Goal: Obtain resource: Download file/media

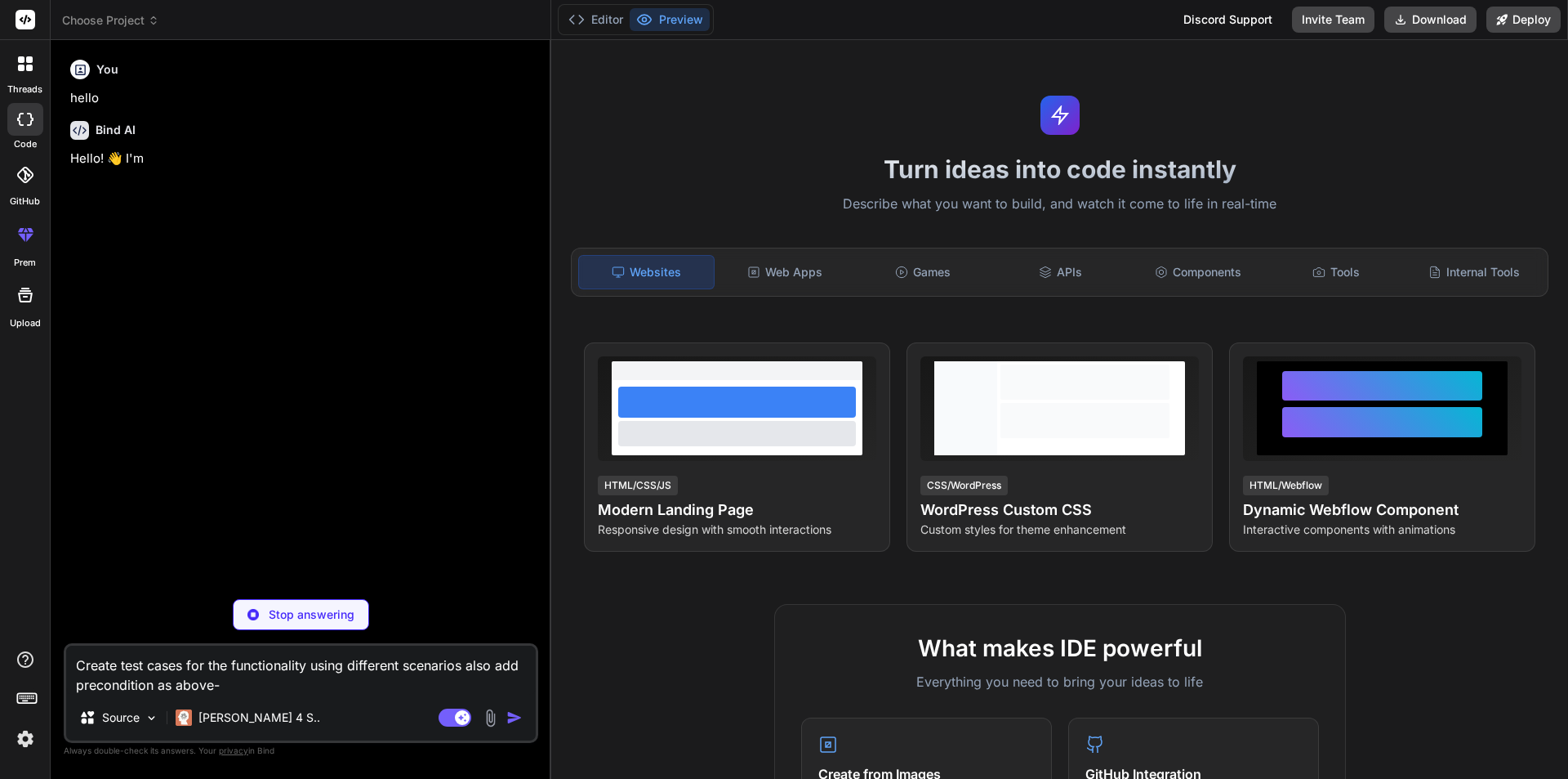
drag, startPoint x: 241, startPoint y: 690, endPoint x: 0, endPoint y: 656, distance: 243.4
click at [0, 656] on div "threads code GitHub prem Upload Choose Project Created with Pixso. Bind AI Web …" at bounding box center [784, 390] width 1568 height 779
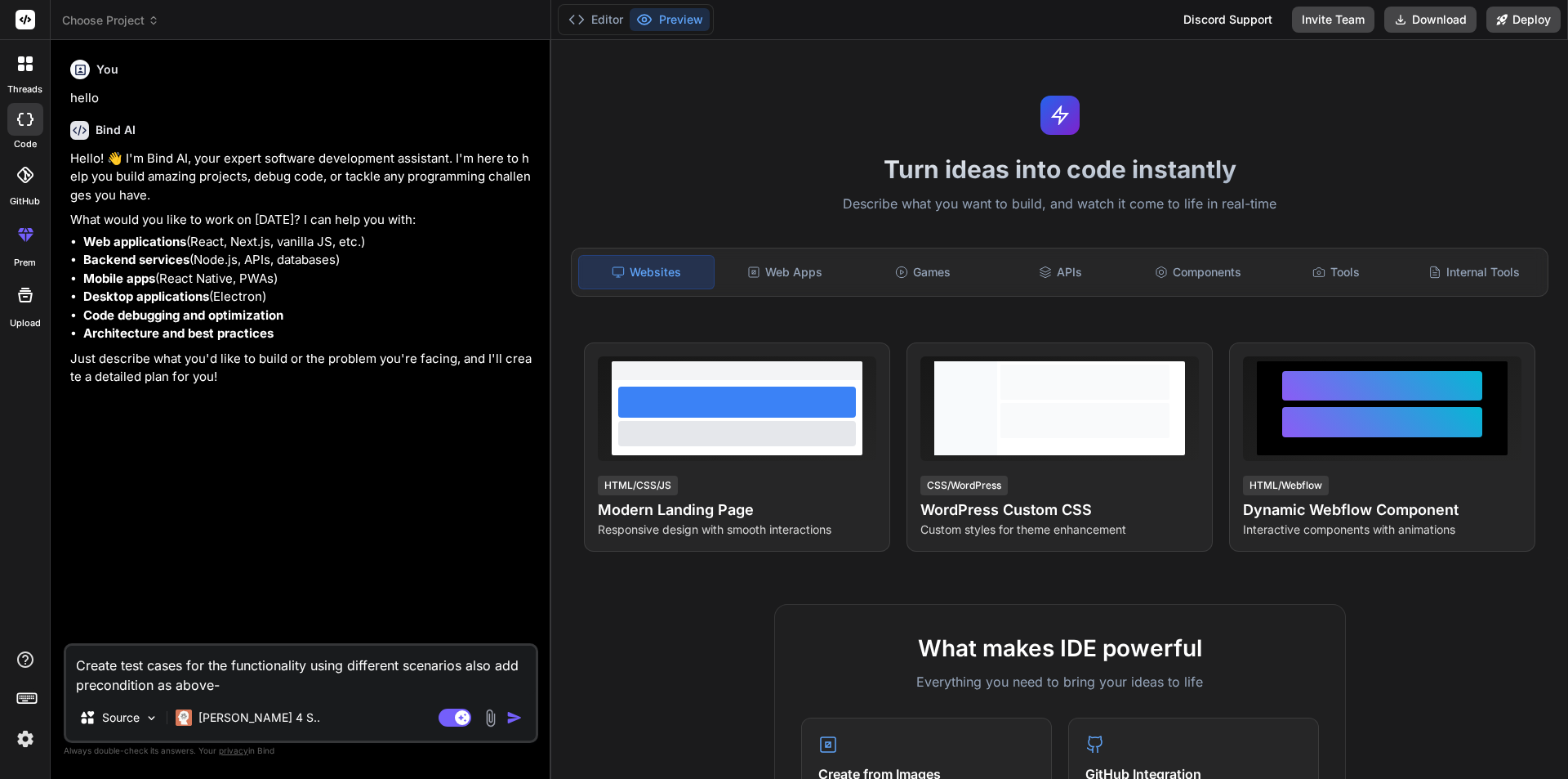
type textarea "x"
type textarea "how to create what is what document for automation testing project"
type textarea "x"
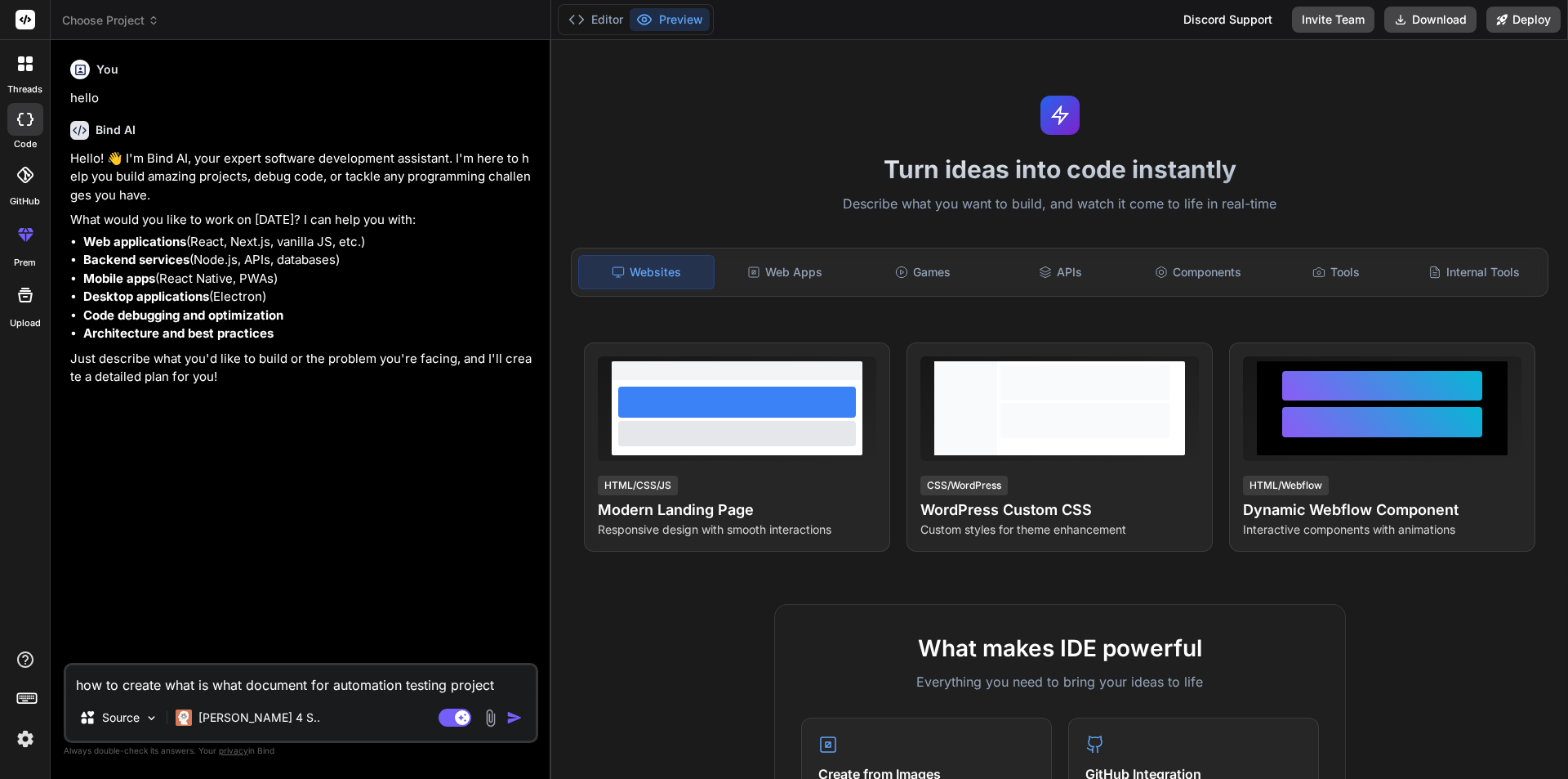
click at [331, 688] on textarea "how to create what is what document for automation testing project" at bounding box center [301, 680] width 469 height 29
type textarea "how to create what is what document for Sautomation testing project"
type textarea "x"
type textarea "how to create what is what document for Seautomation testing project"
type textarea "x"
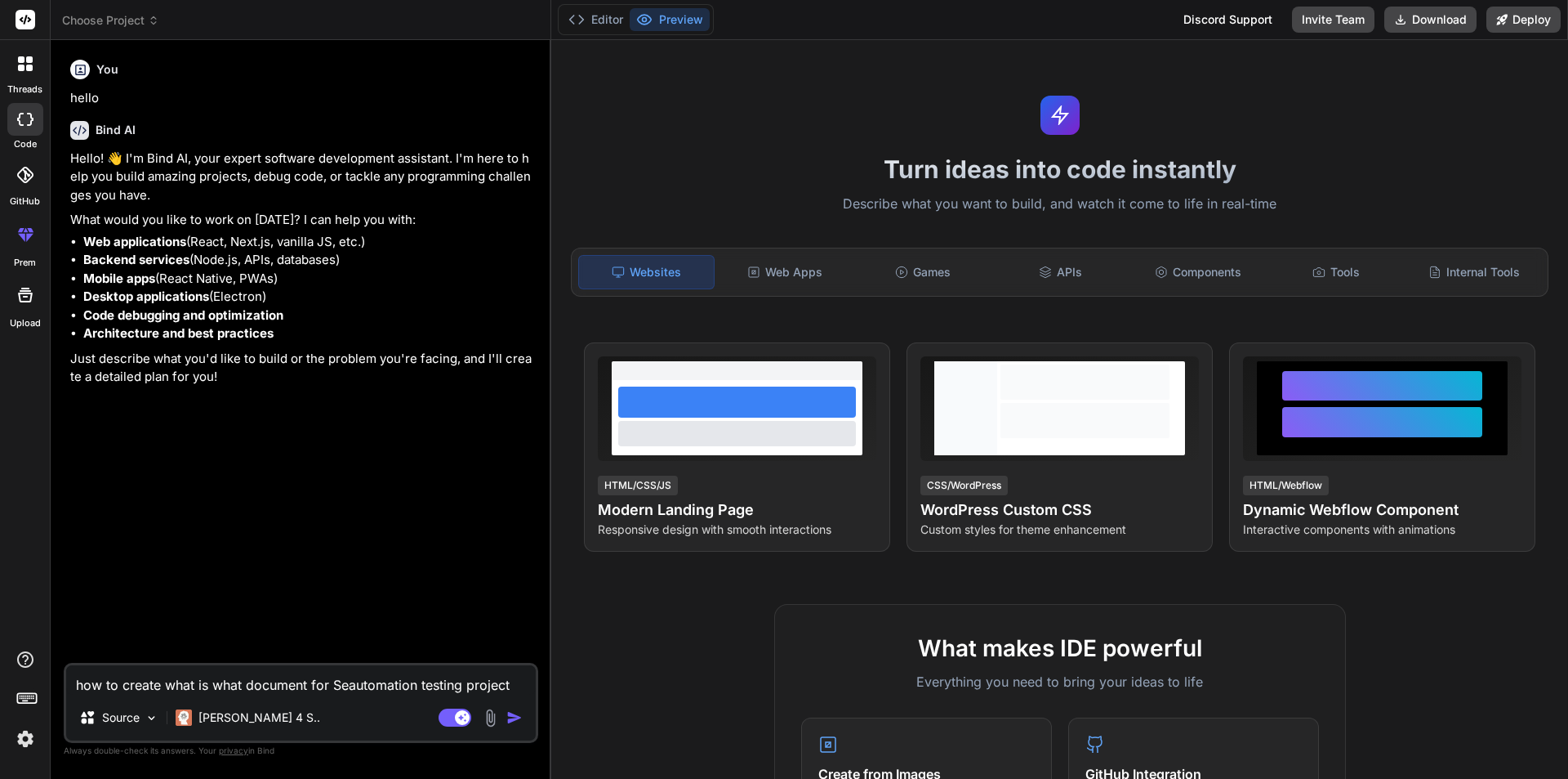
type textarea "how to create what is what document for Selautomation testing project"
type textarea "x"
type textarea "how to create what is what document for Seleautomation testing project"
type textarea "x"
type textarea "how to create what is what document for Selenautomation testing project"
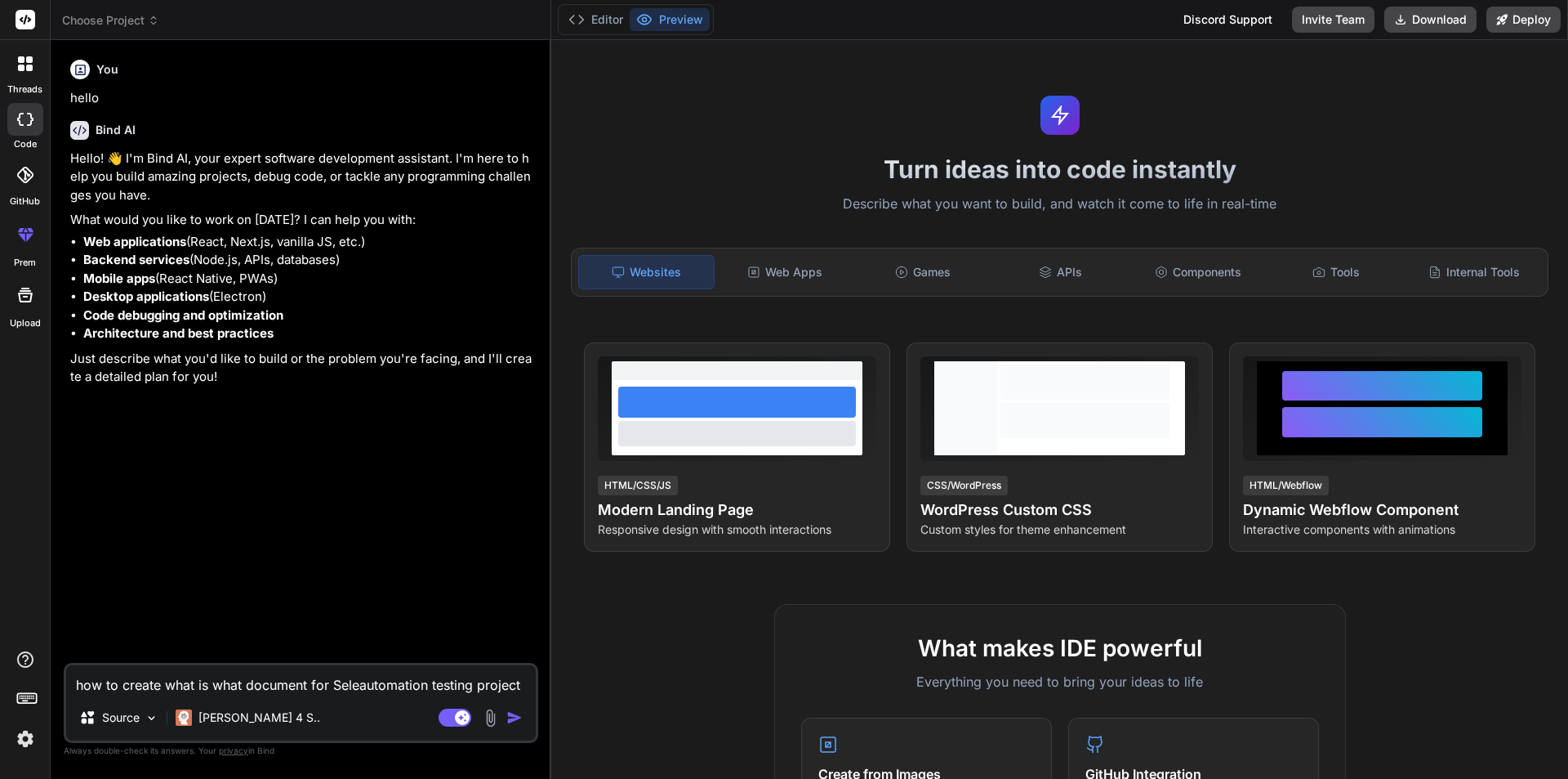
type textarea "x"
type textarea "how to create what is what document for Seleniautomation testing project"
type textarea "x"
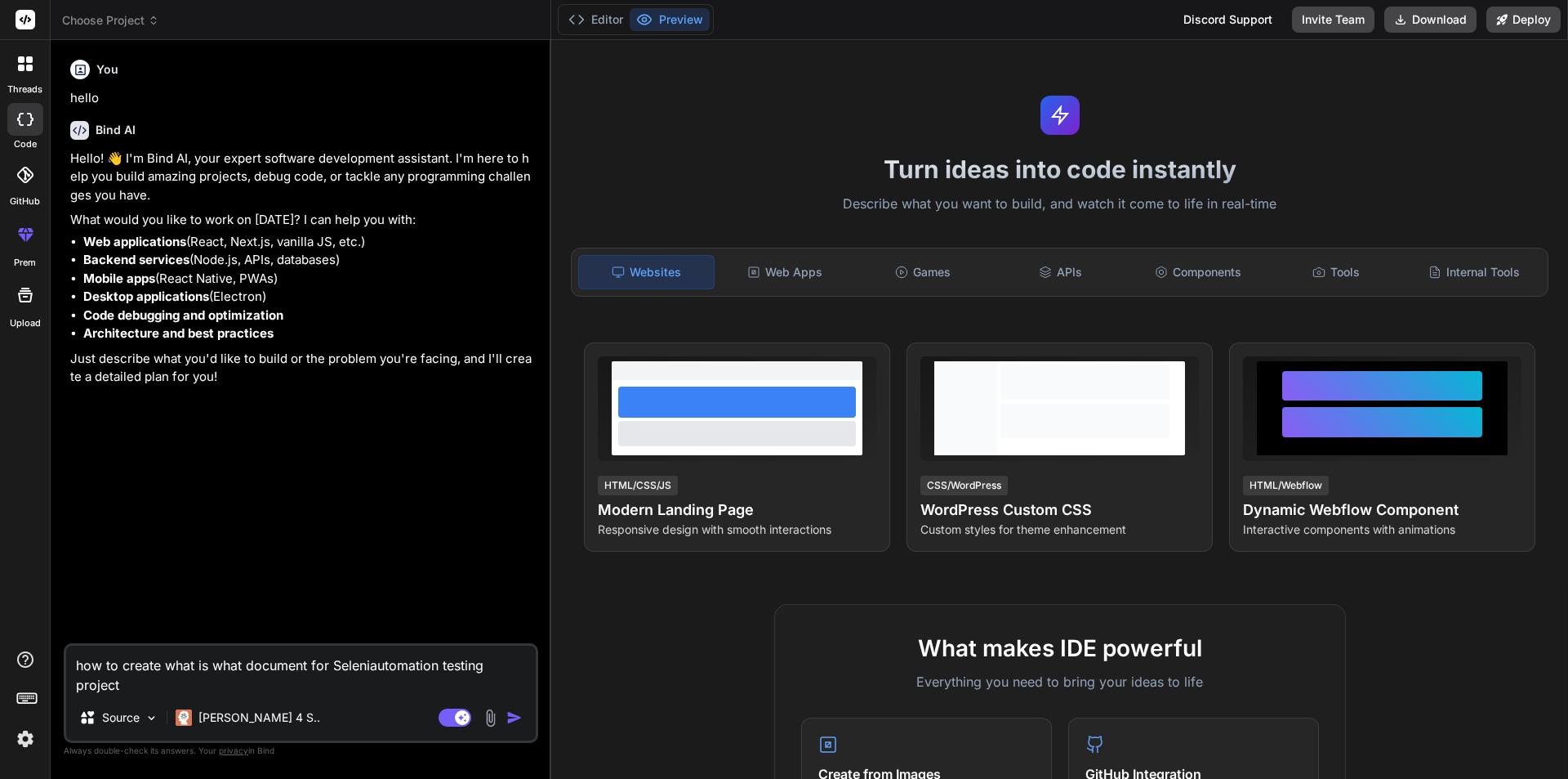
type textarea "how to create what is what document for Seleniuautomation testing project"
type textarea "x"
type textarea "how to create what is what document for Seleniumautomation testing project"
type textarea "x"
type textarea "how to create what is what document for Selenium automation testing project"
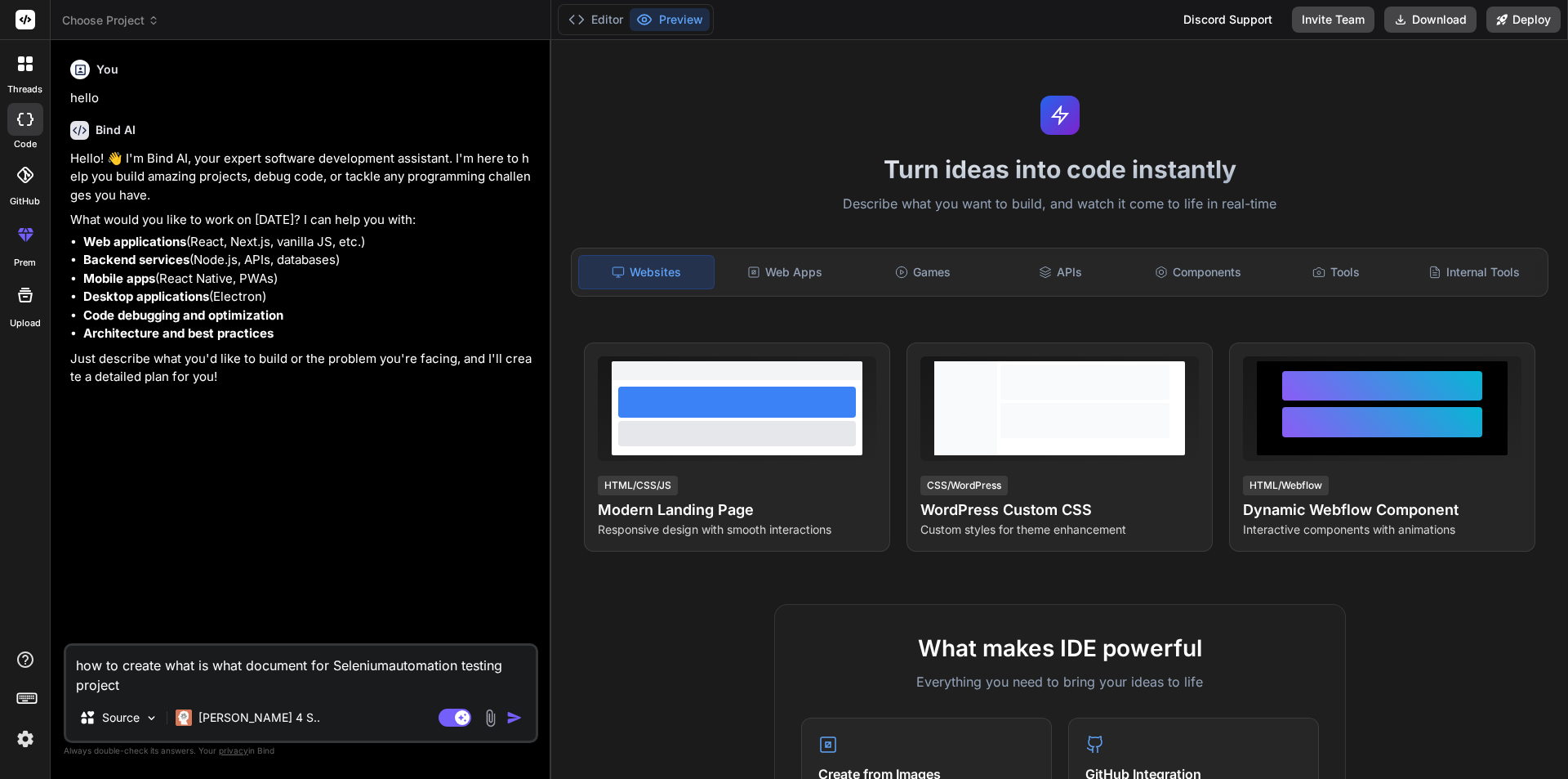
type textarea "x"
type textarea "how to create what is what document for Selenium jautomation testing project"
type textarea "x"
type textarea "how to create what is what document for Selenium jaautomation testing project"
type textarea "x"
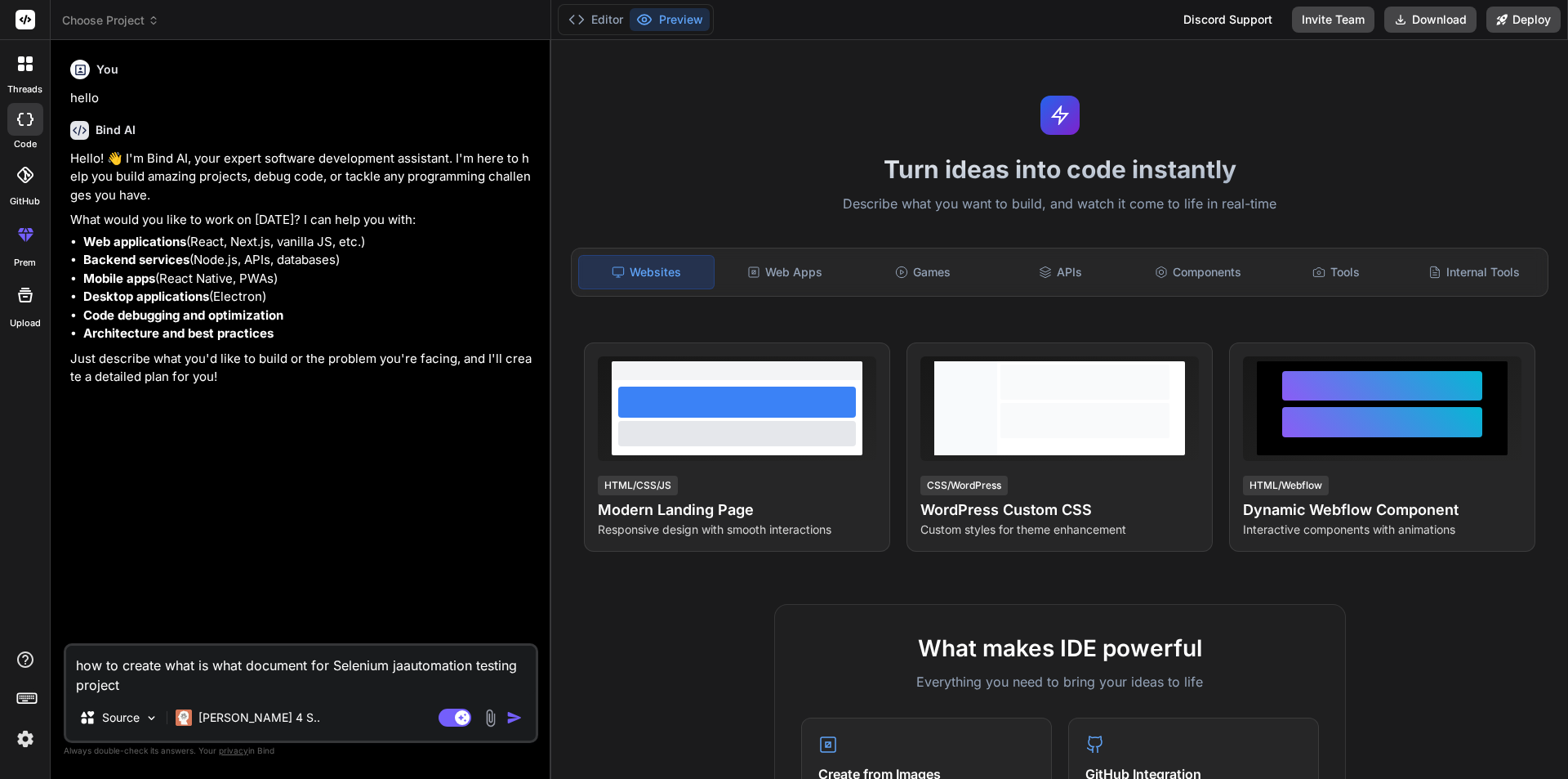
type textarea "how to create what is what document for Selenium javautomation testing project"
type textarea "x"
type textarea "how to create what is what document for Selenium javaautomation testing project"
type textarea "x"
type textarea "how to create what is what document for Selenium java automation testing project"
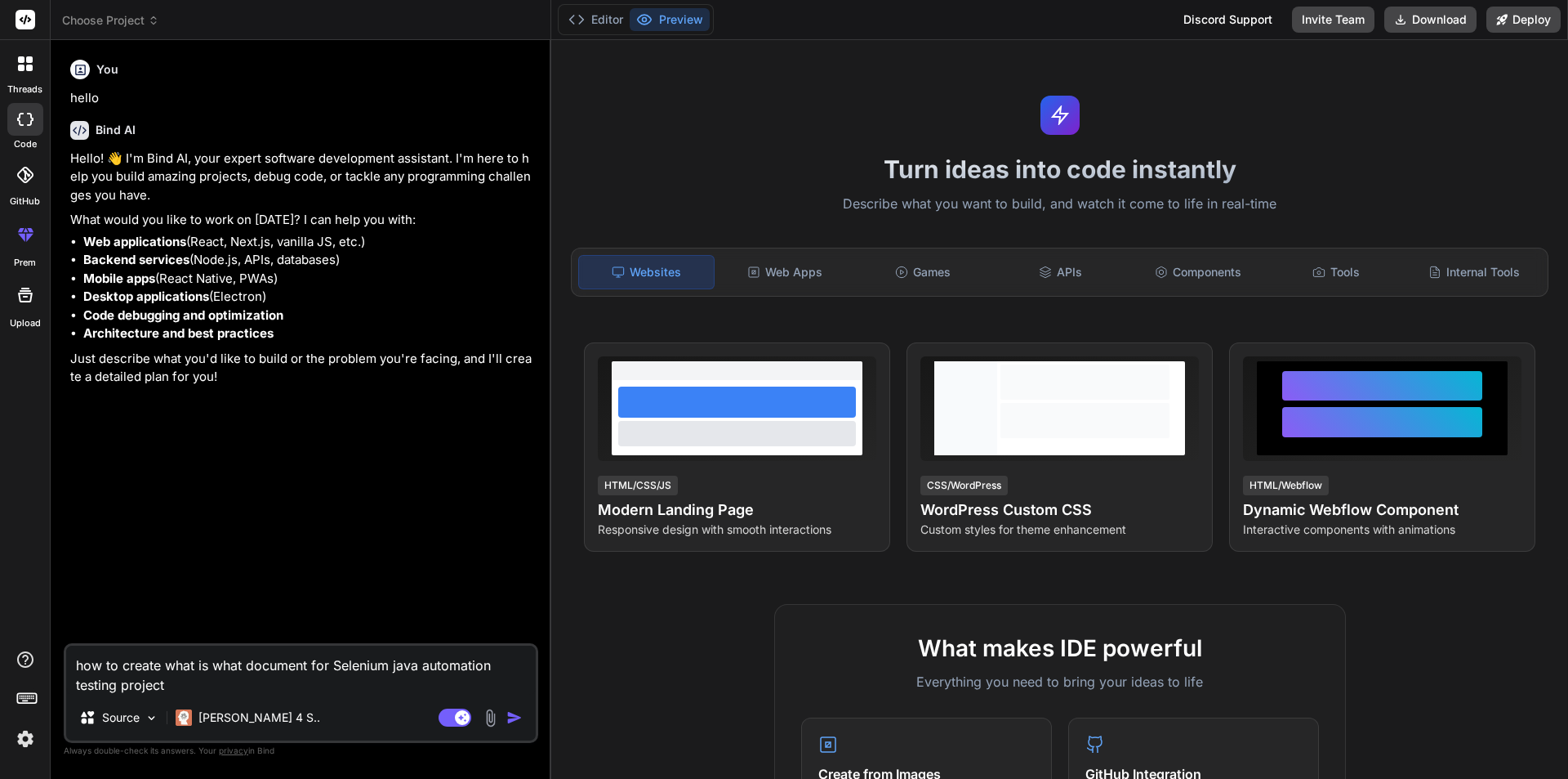
type textarea "x"
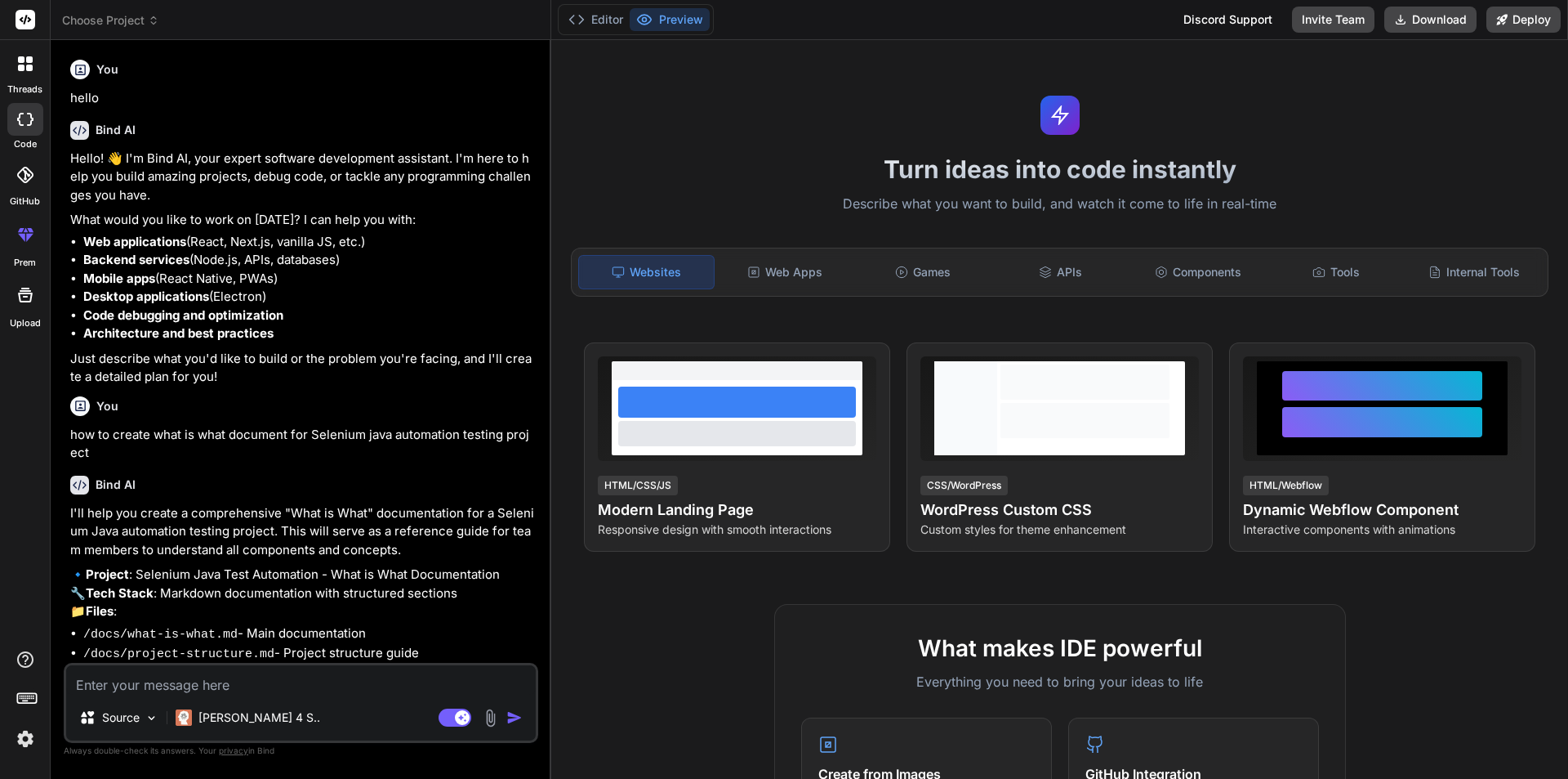
type textarea "x"
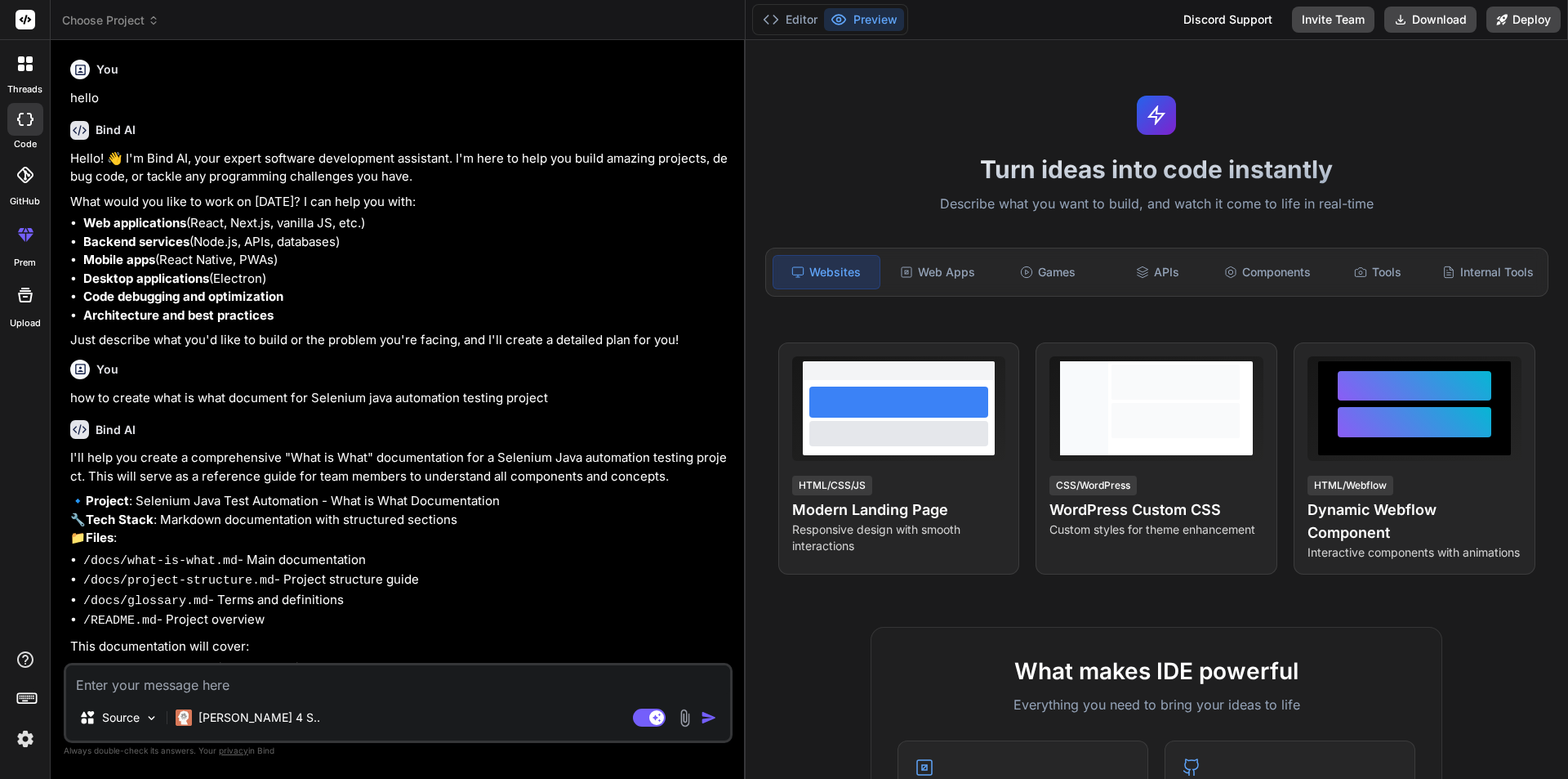
type textarea "x"
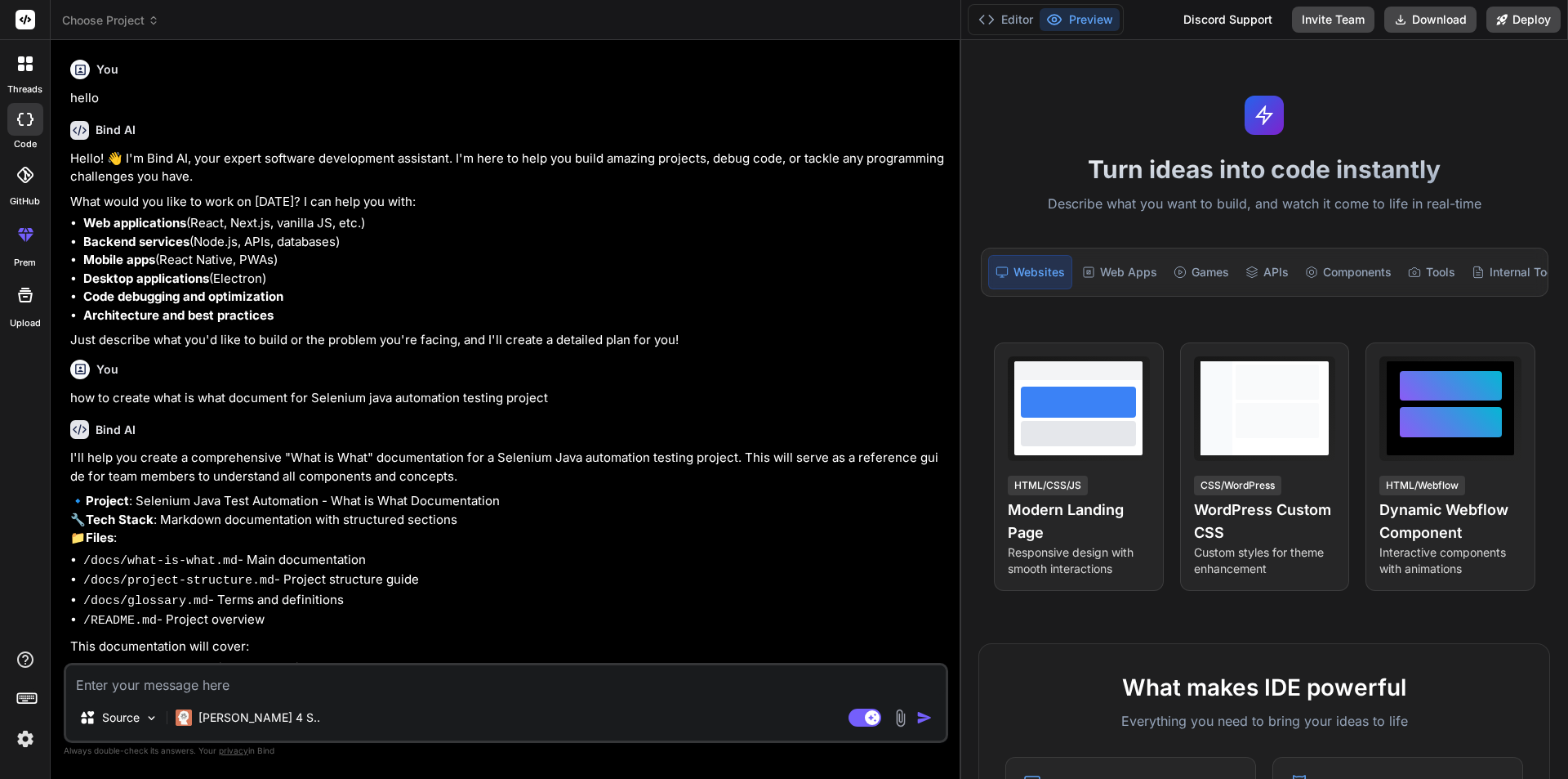
drag, startPoint x: 551, startPoint y: 258, endPoint x: 380, endPoint y: 271, distance: 171.5
click at [1398, 278] on div "Choose Project Created with Pixso. Bind AI Web Search Created with Pixso. Code …" at bounding box center [809, 390] width 1517 height 779
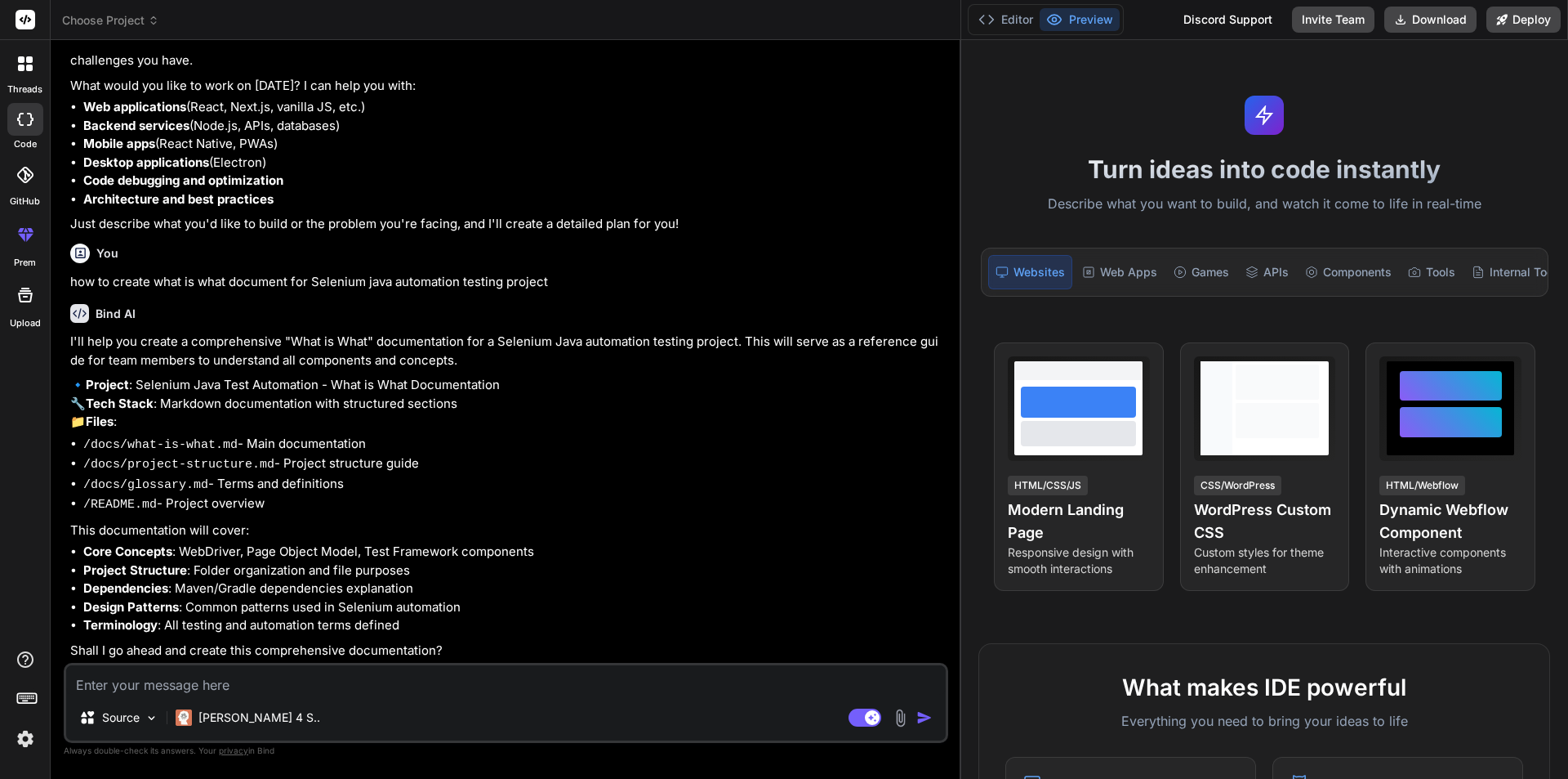
scroll to position [146, 0]
click at [149, 679] on textarea at bounding box center [505, 680] width 880 height 29
type textarea "y"
type textarea "x"
type textarea "ye"
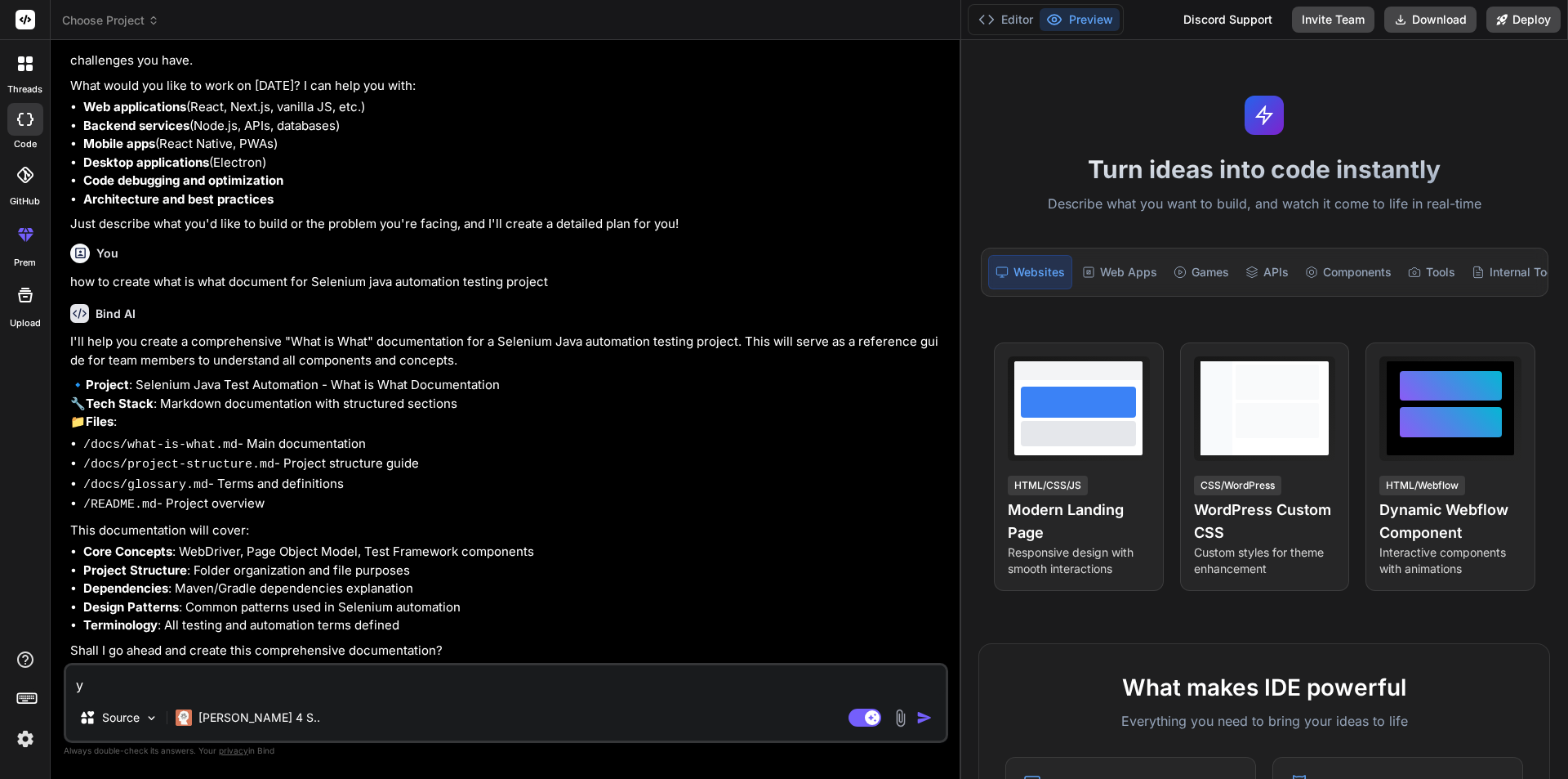
type textarea "x"
type textarea "yes"
type textarea "x"
type textarea "yes"
type textarea "x"
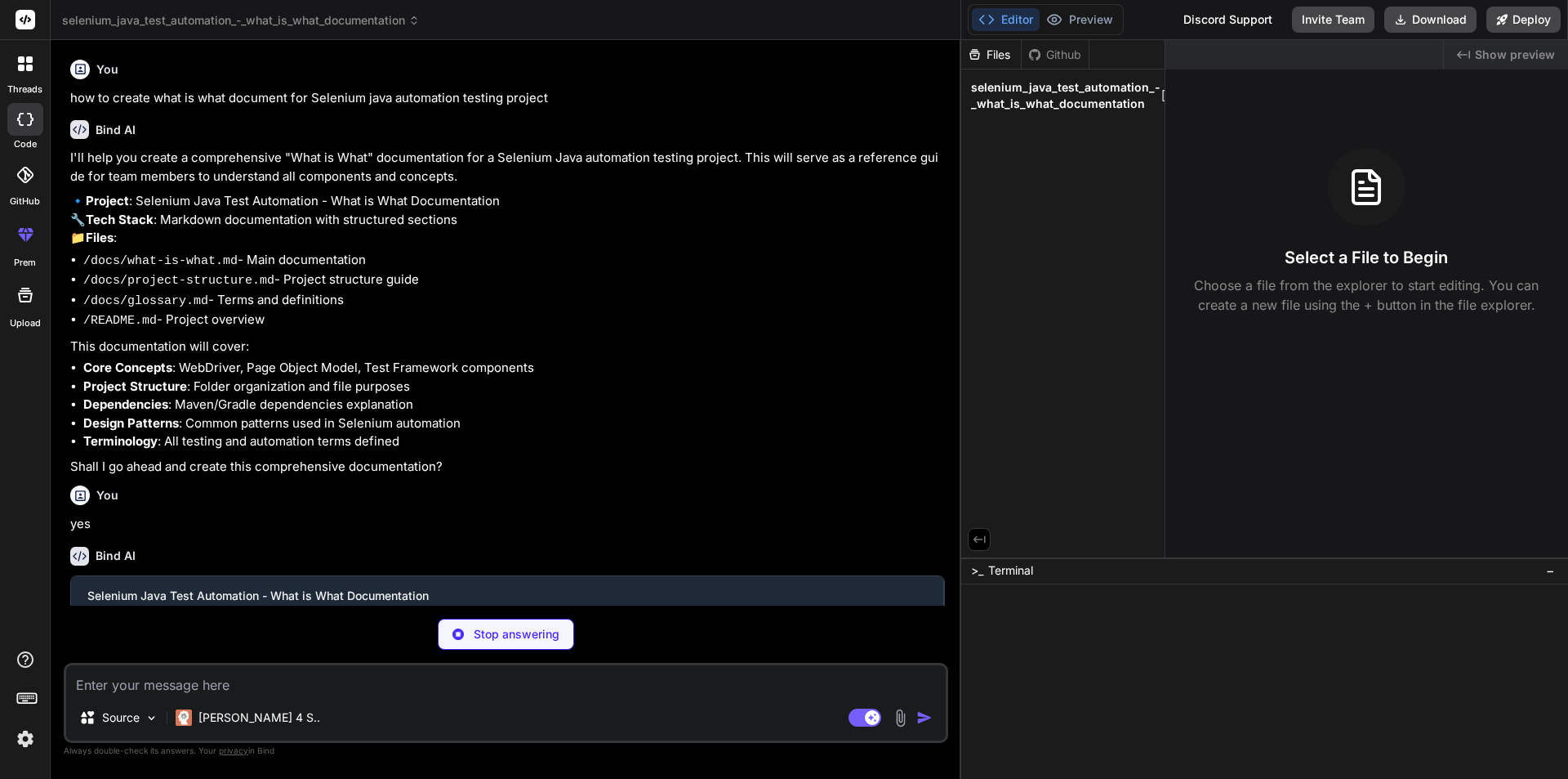
scroll to position [316, 0]
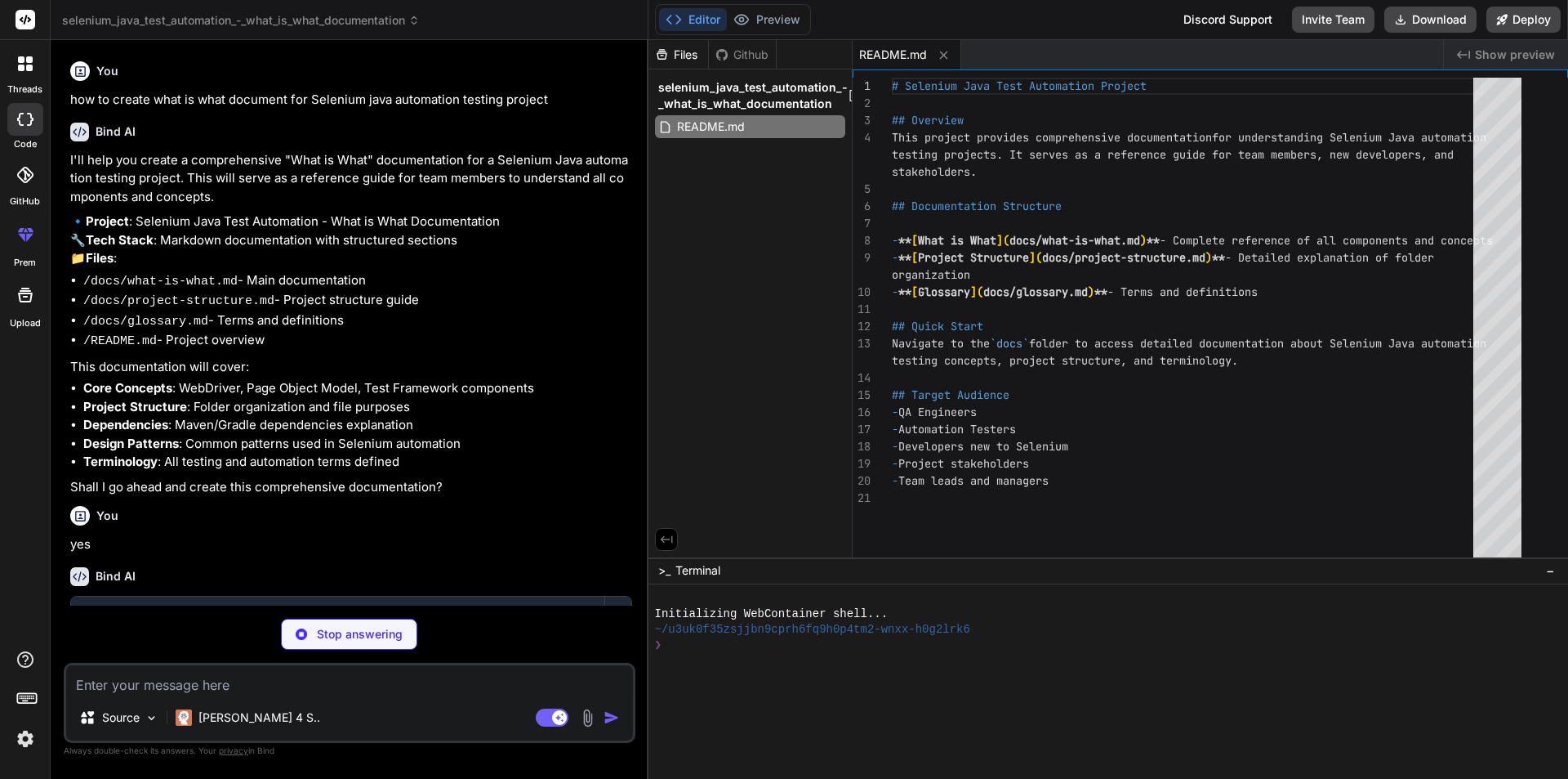
drag, startPoint x: 961, startPoint y: 285, endPoint x: 477, endPoint y: 270, distance: 484.2
click at [477, 270] on div "Bind AI Web Search Created with Pixso. Code Generator You hello Bind AI Hello! …" at bounding box center [350, 410] width 598 height 739
click at [477, 268] on p "🔹 Project : Selenium Java Test Automation - What is What Documentation 🔧 Tech S…" at bounding box center [351, 240] width 562 height 55
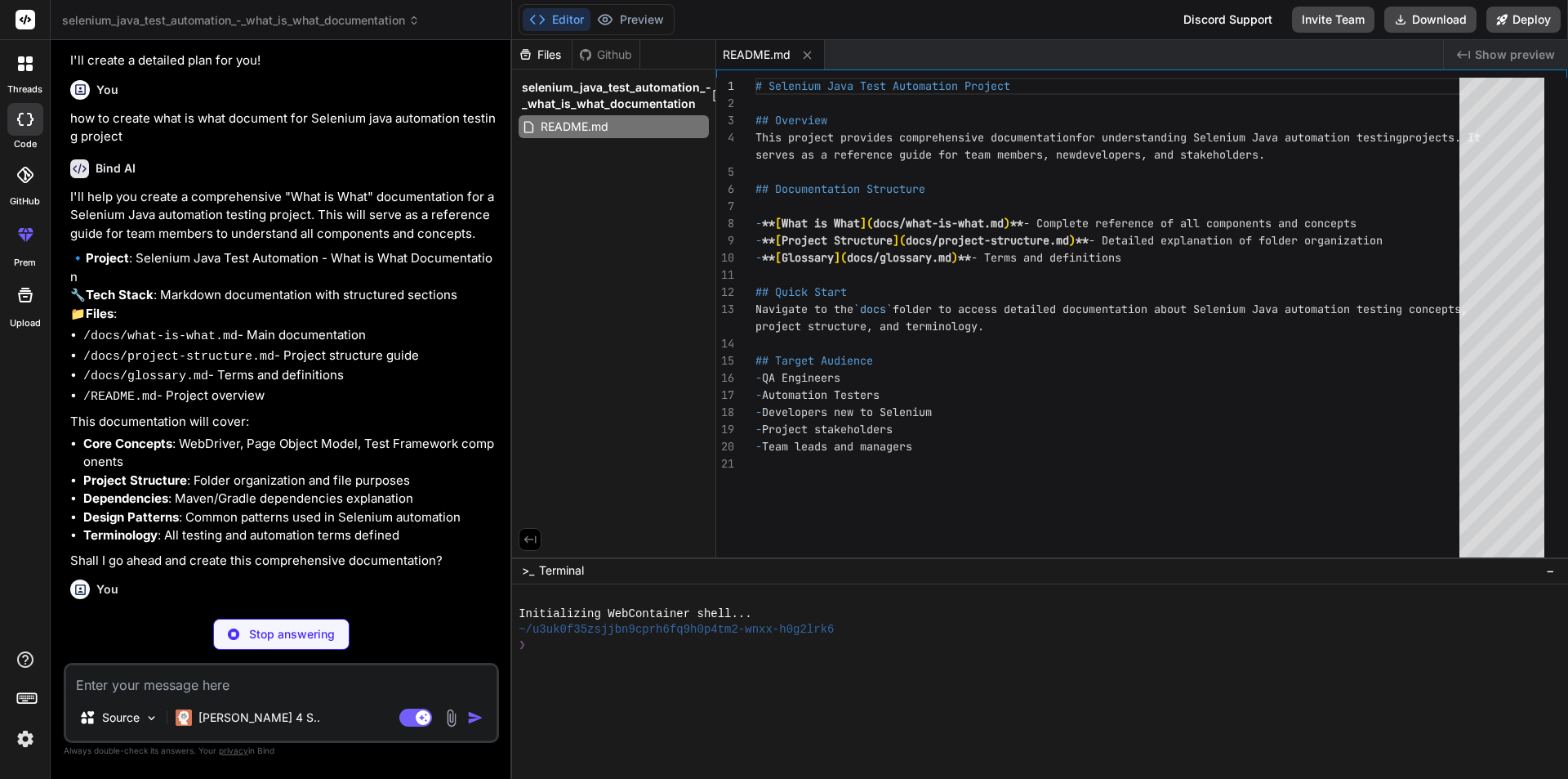
scroll to position [353, 0]
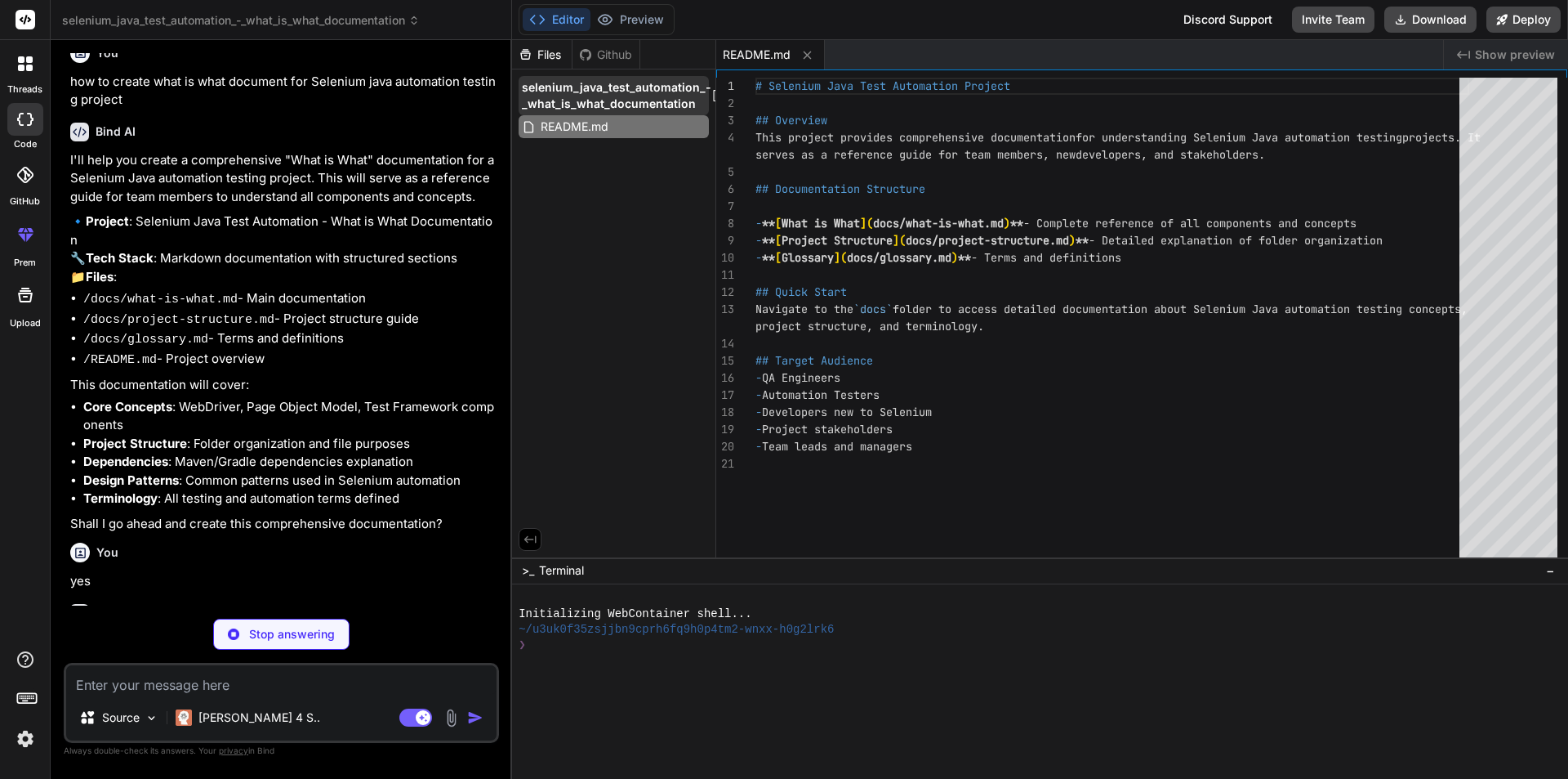
click at [711, 91] on icon at bounding box center [718, 96] width 13 height 13
type textarea "x"
type textarea "**Purpose**: Distributes tests to available nodes. ### Node **What it is**: Mac…"
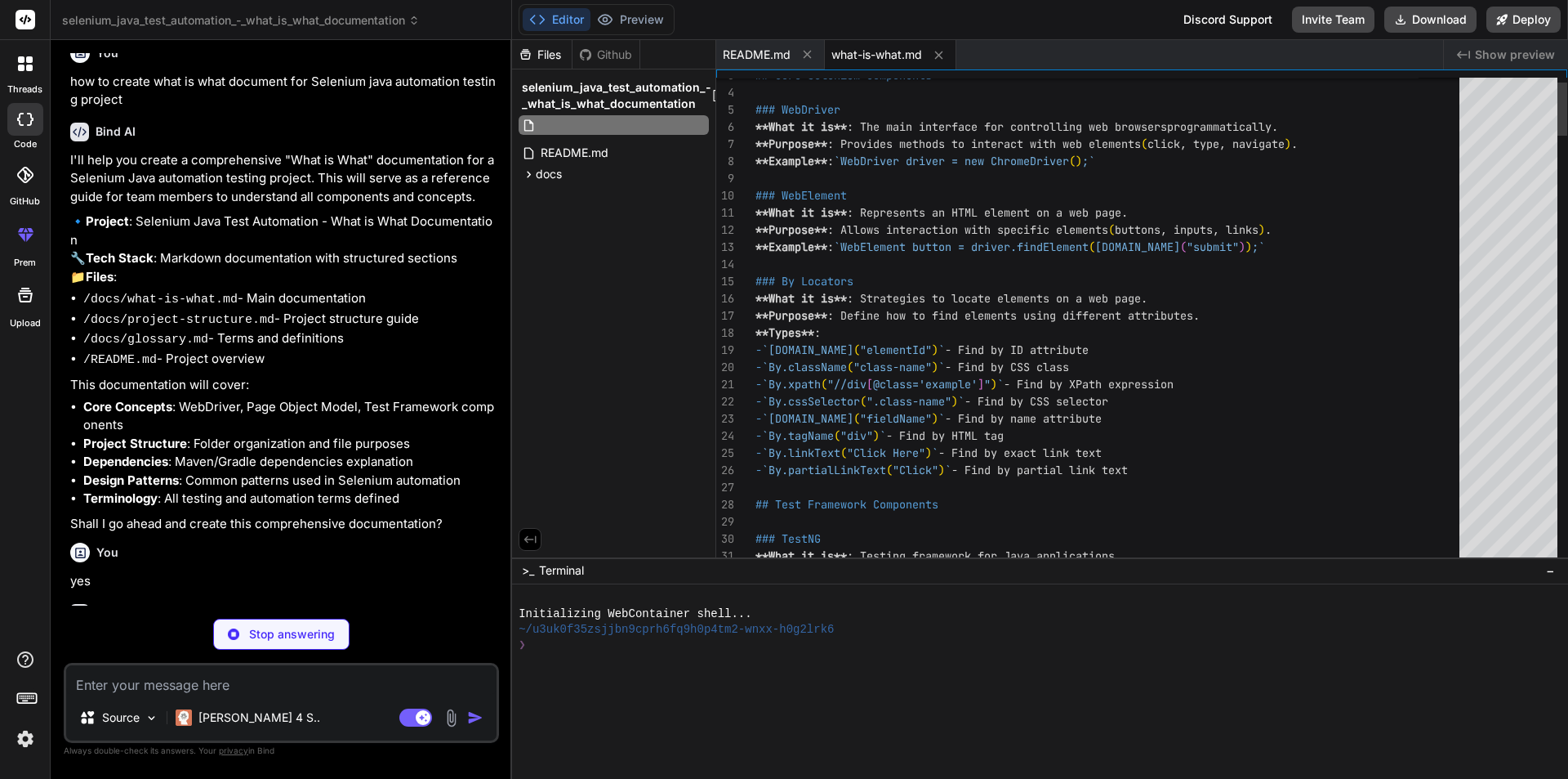
type textarea "x"
type textarea "- `By.xpath("//div[@class='example']")` - Find by XPath expression - `By.cssSel…"
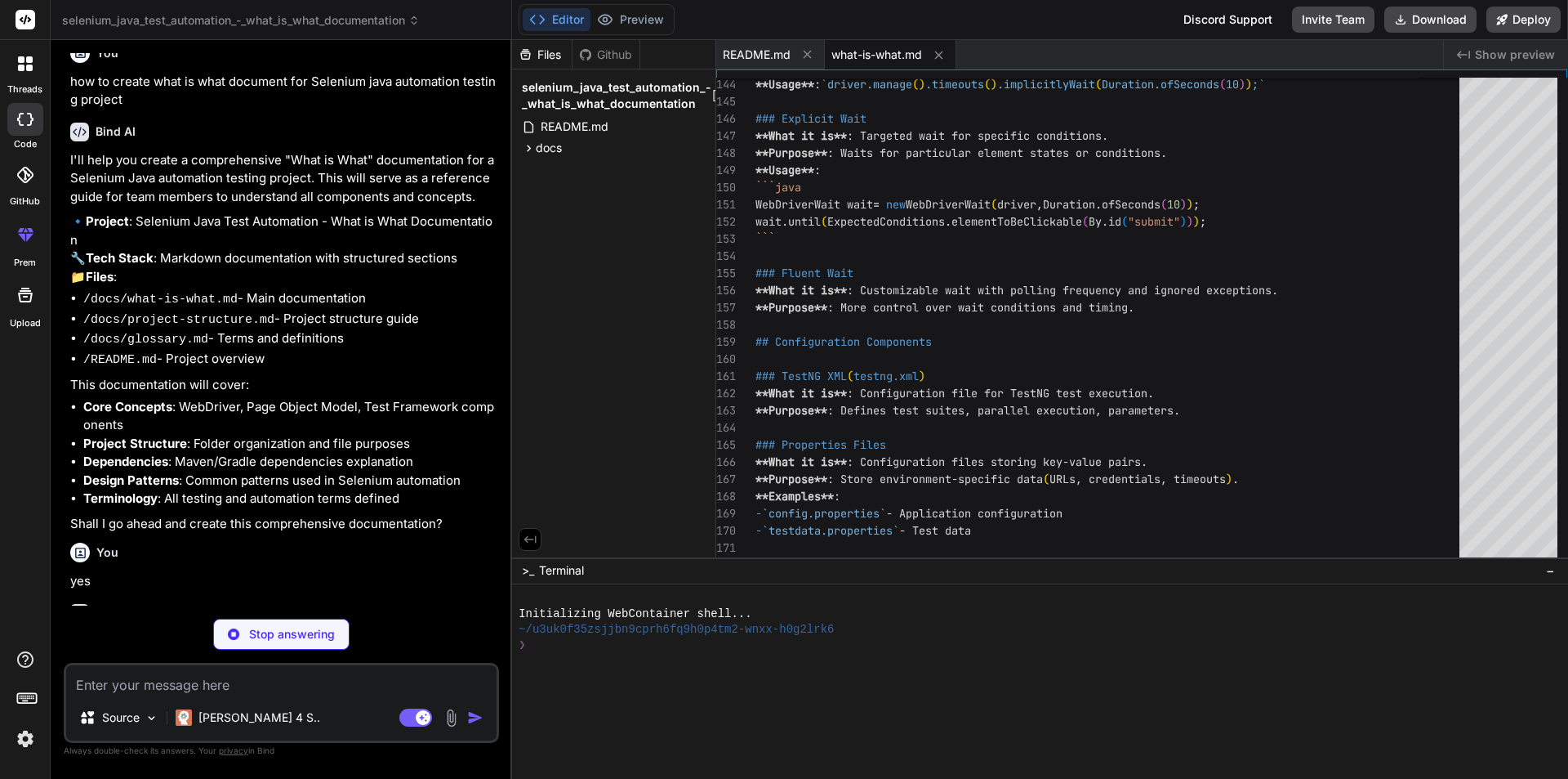
type textarea "x"
type textarea "- **Test Data**: `/testdata/` - **Templates**: `/templates/`"
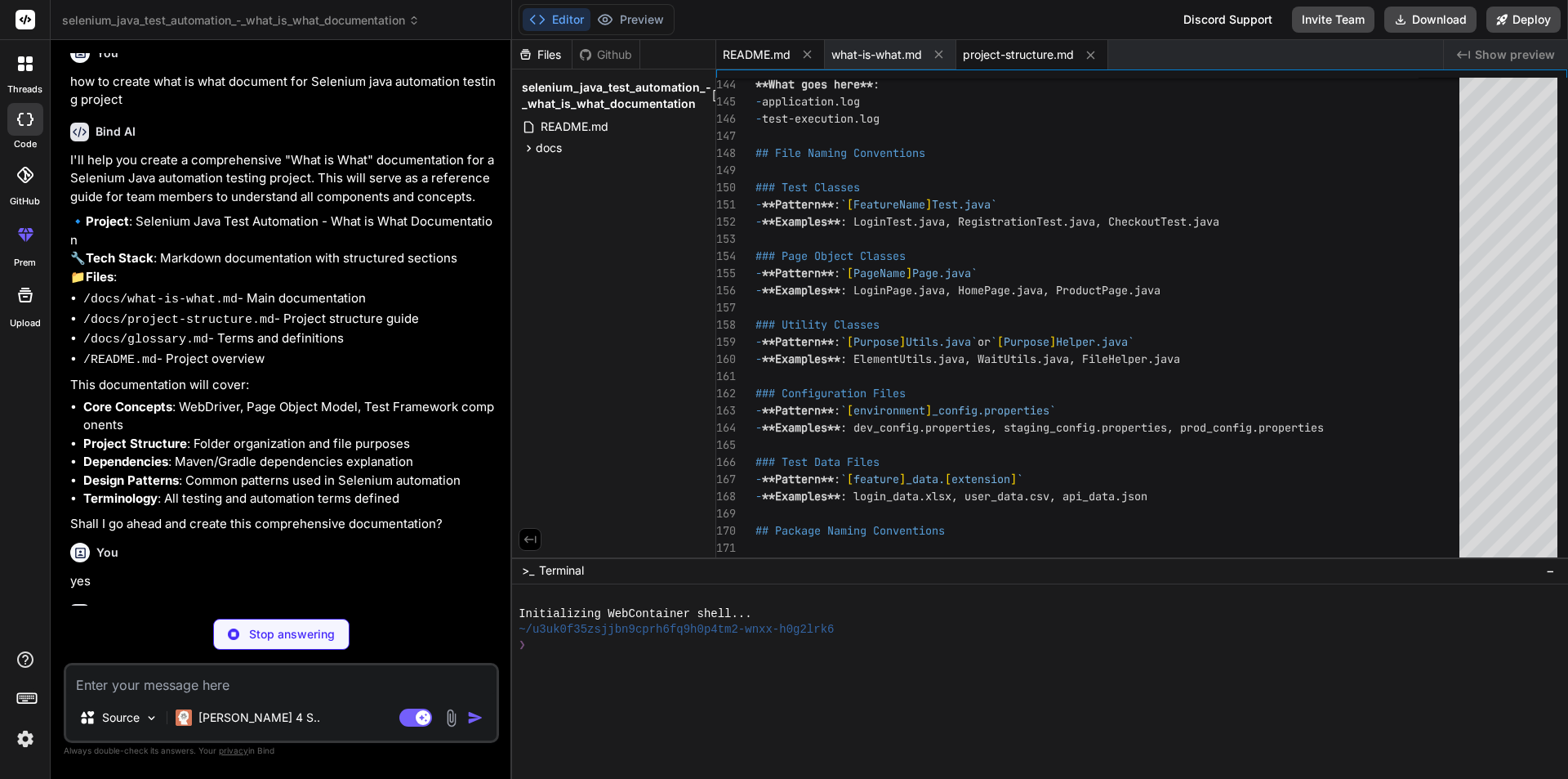
type textarea "x"
click at [759, 51] on span "README.md" at bounding box center [756, 55] width 68 height 17
type textarea "- Project stakeholders - Team leads and managers"
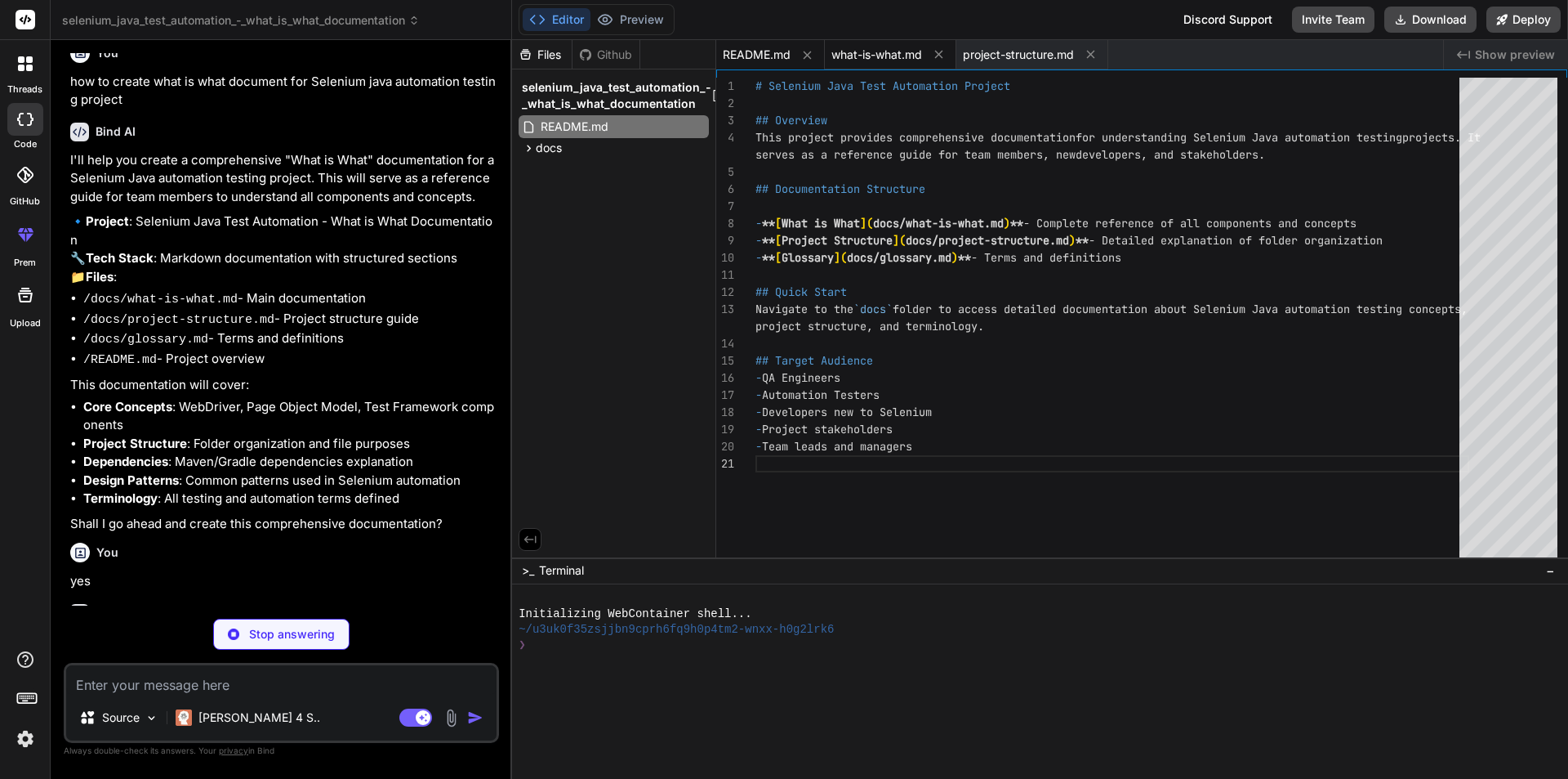
type textarea "x"
click at [888, 58] on span "what-is-what.md" at bounding box center [876, 55] width 91 height 17
type textarea "**Purpose**: Distributes tests to available nodes. ### Node **What it is**: Mac…"
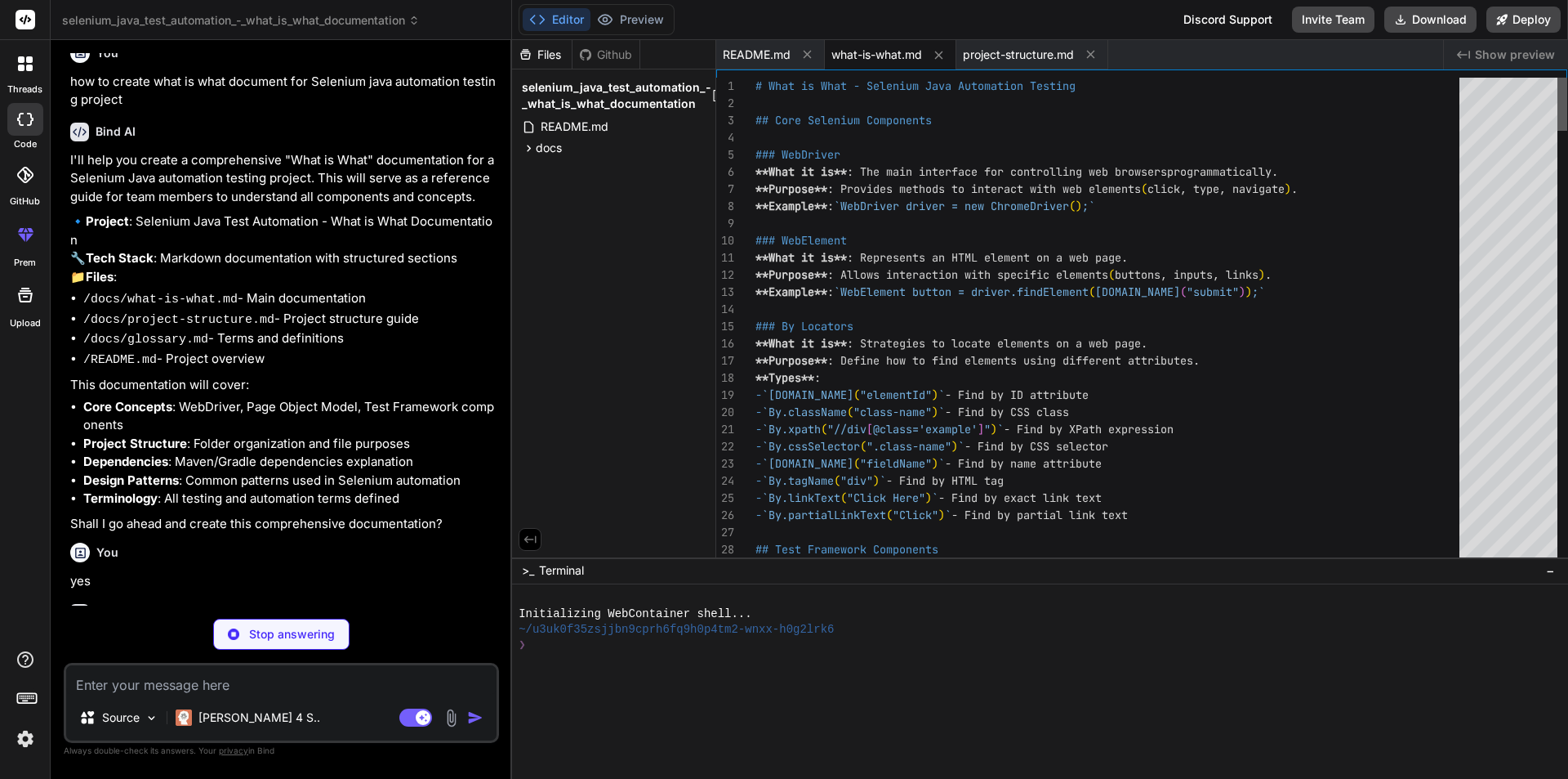
click at [1565, 78] on div at bounding box center [1562, 104] width 10 height 53
type textarea "x"
type textarea "**.xml**: XML configuration files (testng.xml, pom.xml) **.properties**: Config…"
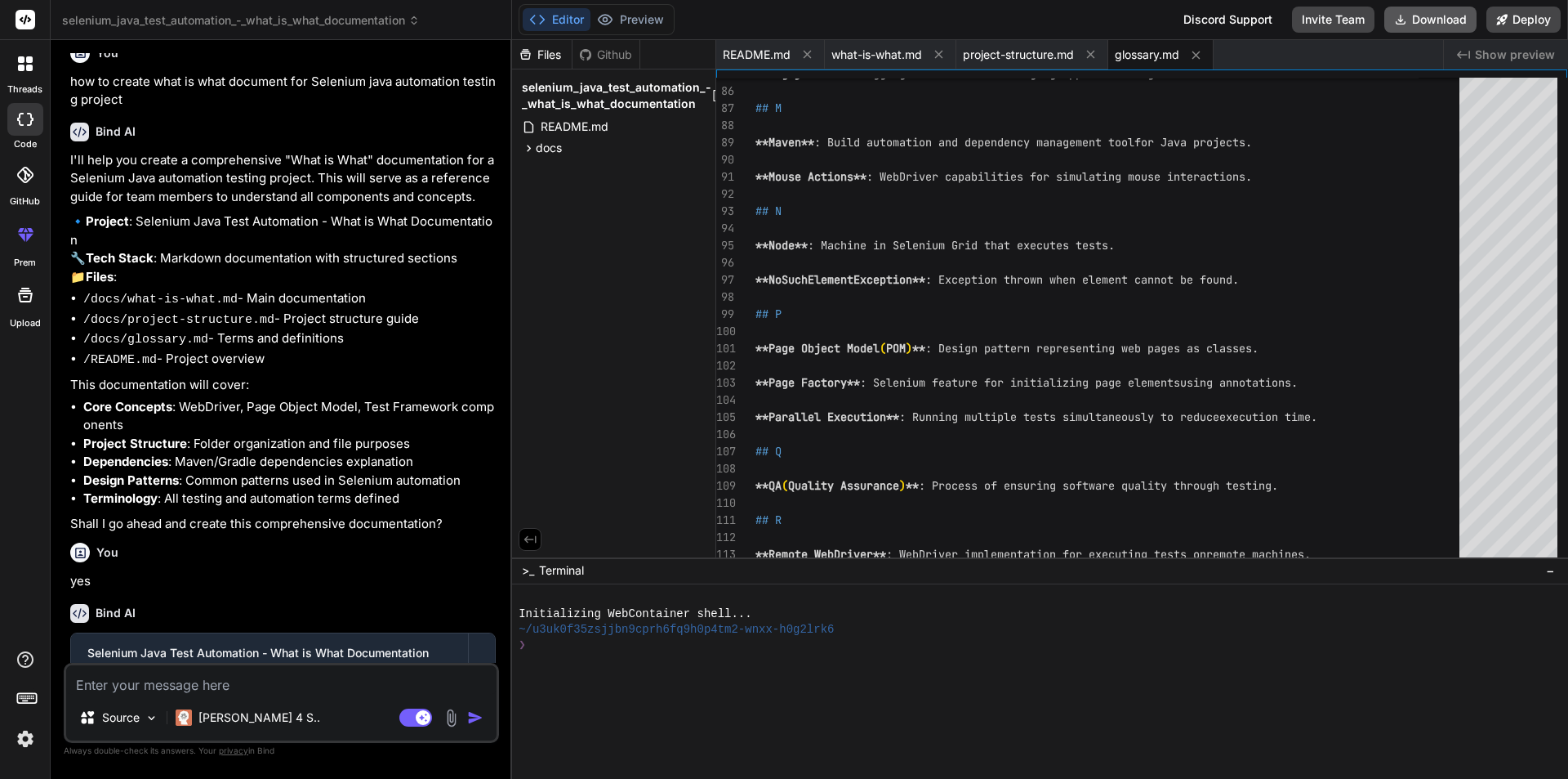
click at [1434, 25] on button "Download" at bounding box center [1430, 19] width 92 height 26
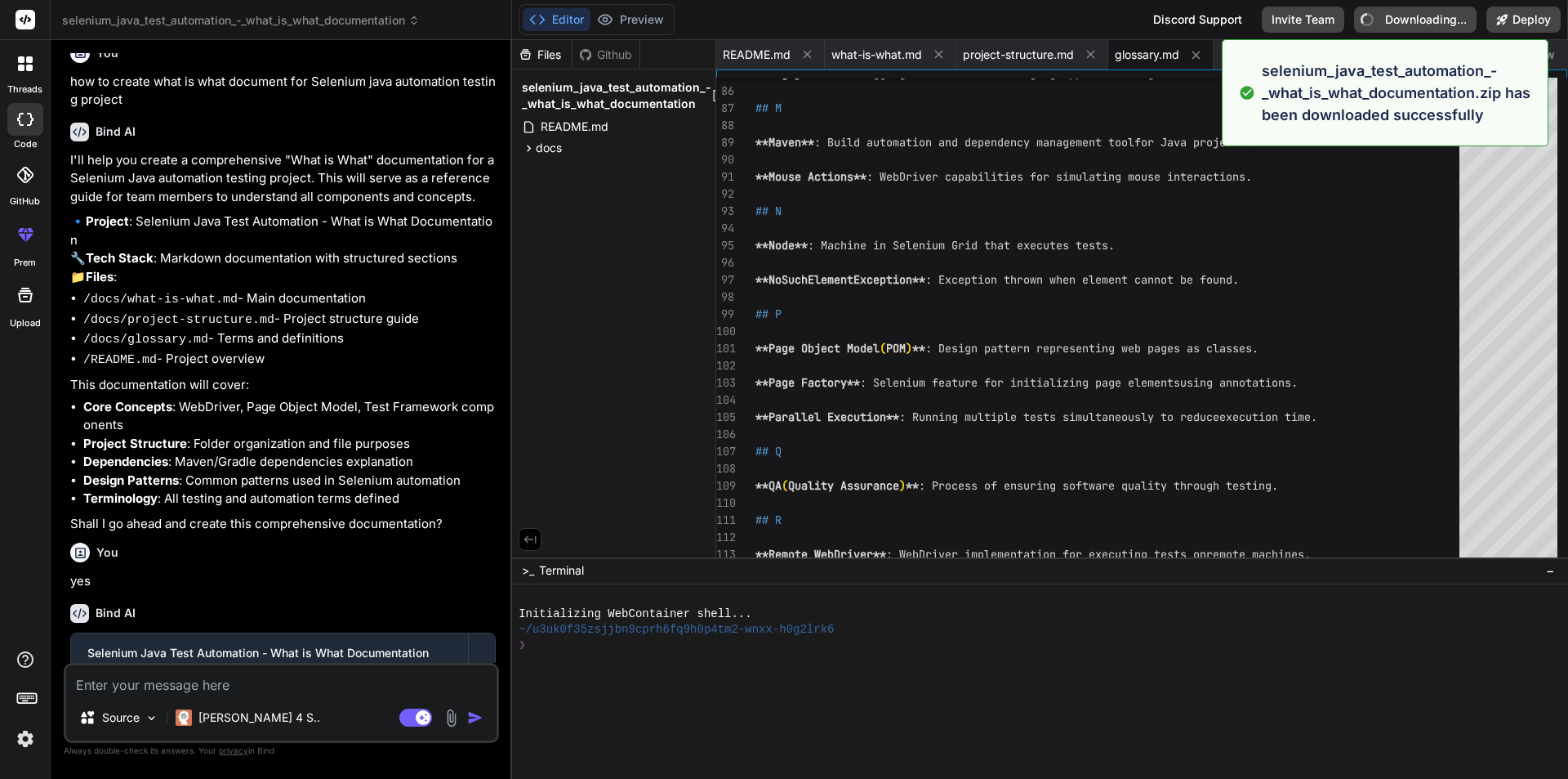
type textarea "x"
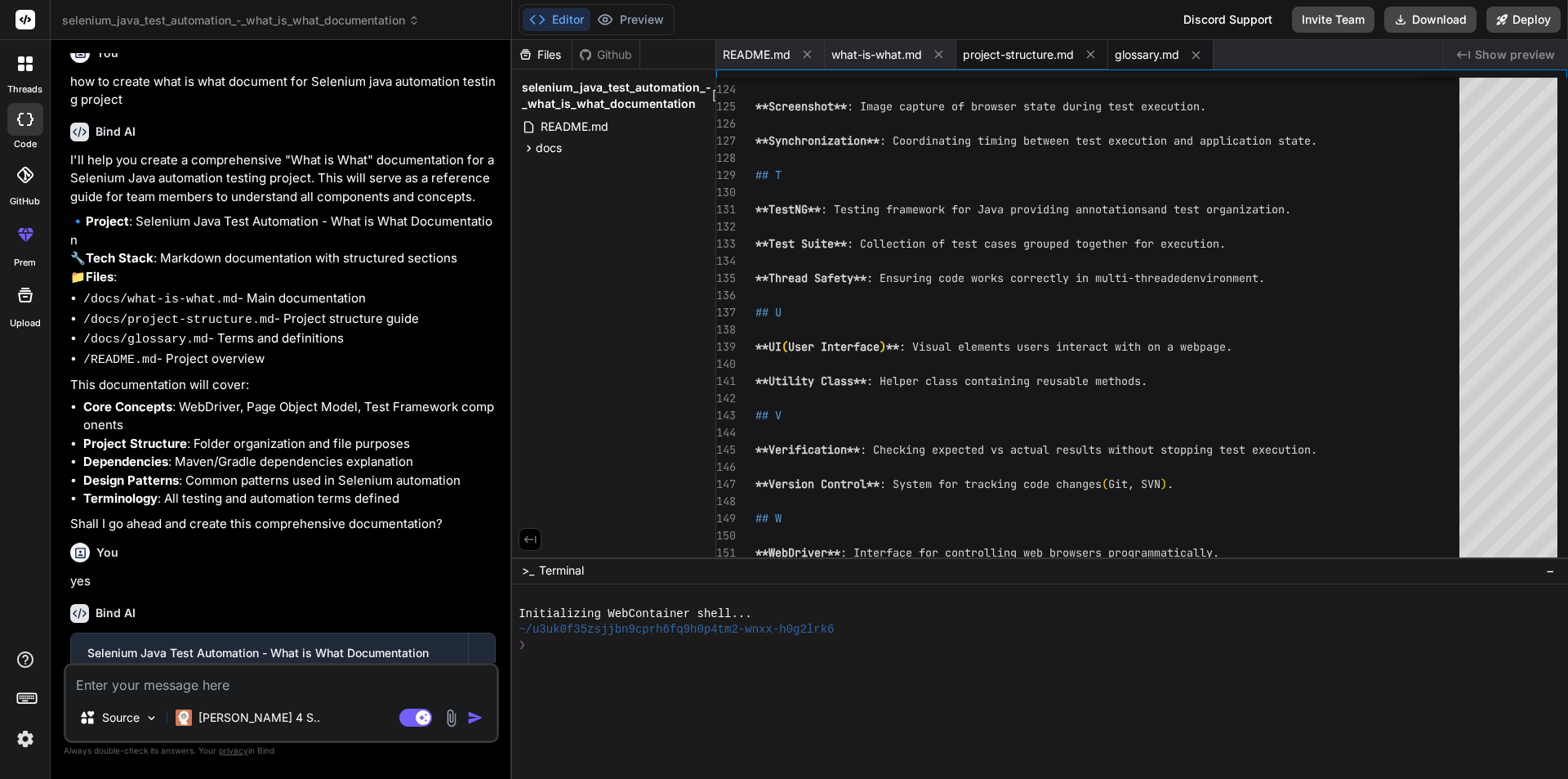
click at [995, 56] on span "project-structure.md" at bounding box center [1017, 55] width 111 height 17
type textarea "- **Test Data**: `/testdata/` - **Templates**: `/templates/`"
